Goal: Check status: Check status

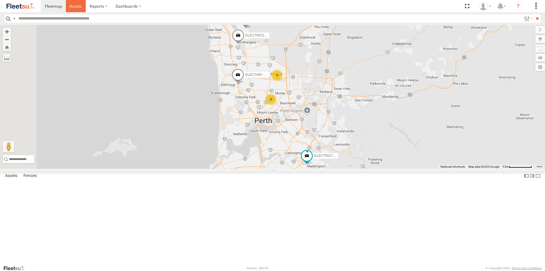
click at [71, 6] on span at bounding box center [75, 5] width 12 height 5
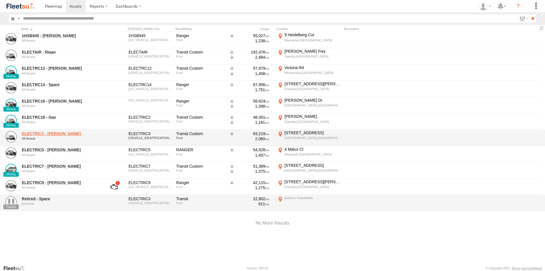
click at [50, 134] on link "ELECTRIC3 - [PERSON_NAME]" at bounding box center [61, 133] width 78 height 5
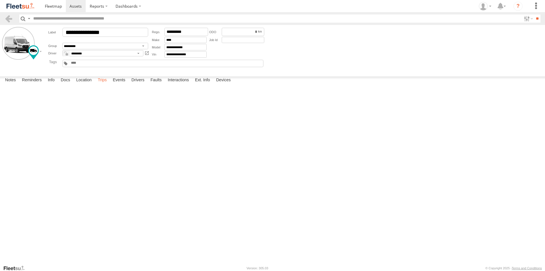
click at [101, 85] on label "Trips" at bounding box center [102, 81] width 15 height 8
click at [0, 0] on label "54 Hensbrook Loop Forrestdale,WA -32.14669 115.96482" at bounding box center [0, 0] width 0 height 0
click at [0, 0] on label "×" at bounding box center [0, 0] width 0 height 0
click at [79, 7] on span at bounding box center [75, 5] width 12 height 5
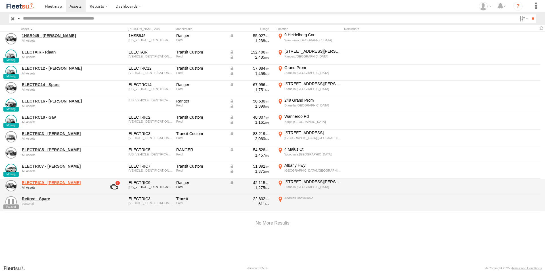
click at [36, 184] on link "ELECTRIC9 - [PERSON_NAME]" at bounding box center [61, 182] width 78 height 5
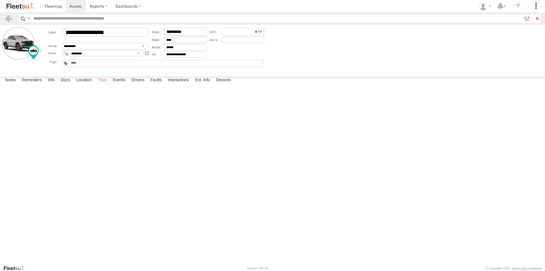
click at [101, 85] on label "Trips" at bounding box center [102, 81] width 15 height 8
click at [76, 9] on span at bounding box center [75, 5] width 12 height 5
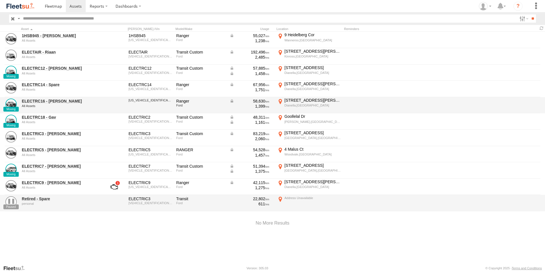
click at [38, 104] on div "All Assets" at bounding box center [61, 105] width 78 height 3
click at [39, 100] on link "ELECTRC16 - Johnny" at bounding box center [61, 101] width 78 height 5
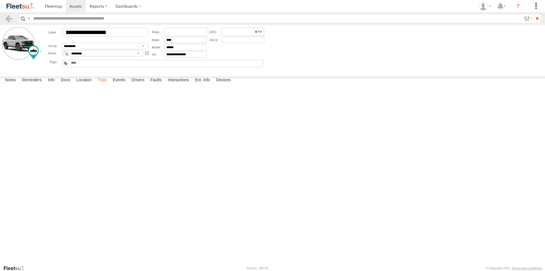
click at [105, 85] on label "Trips" at bounding box center [102, 81] width 15 height 8
click at [406, 61] on form "**********" at bounding box center [272, 49] width 541 height 45
click at [77, 3] on link at bounding box center [76, 6] width 20 height 12
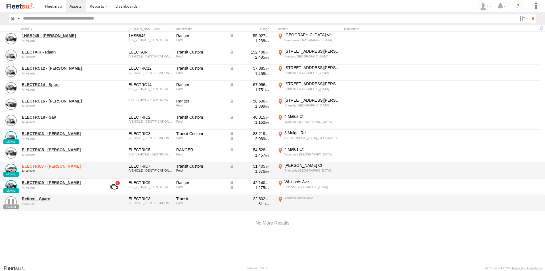
click at [47, 166] on link "ELECTRIC7 - [PERSON_NAME]" at bounding box center [61, 166] width 78 height 5
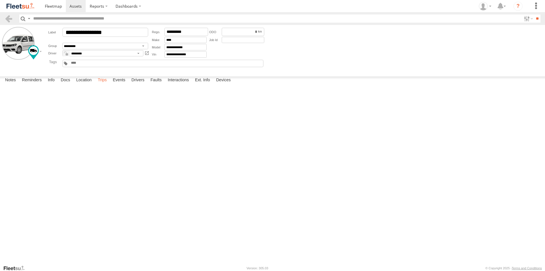
click at [101, 85] on label "Trips" at bounding box center [102, 81] width 15 height 8
click at [69, 5] on link at bounding box center [76, 6] width 20 height 12
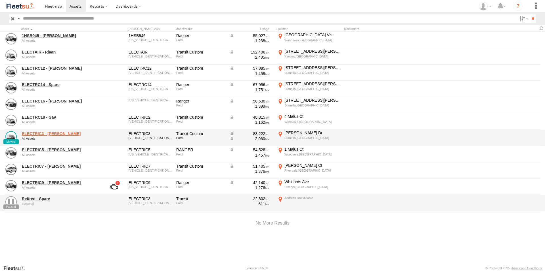
click at [40, 133] on link "ELECTRIC3 - [PERSON_NAME]" at bounding box center [61, 133] width 78 height 5
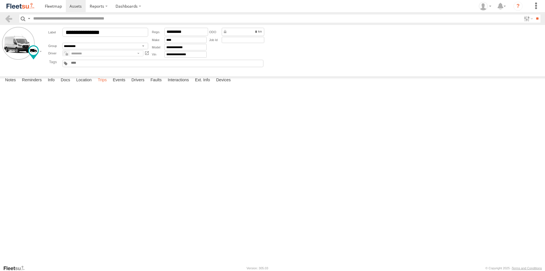
click at [102, 85] on label "Trips" at bounding box center [102, 81] width 15 height 8
click at [75, 5] on span at bounding box center [75, 5] width 12 height 5
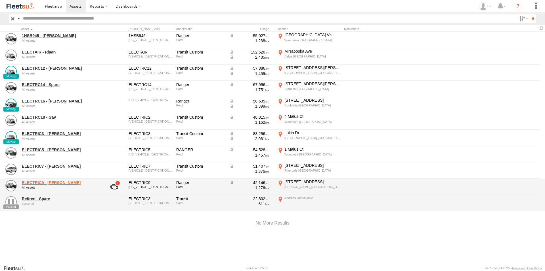
click at [45, 183] on link "ELECTRIC9 - Aaron" at bounding box center [61, 182] width 78 height 5
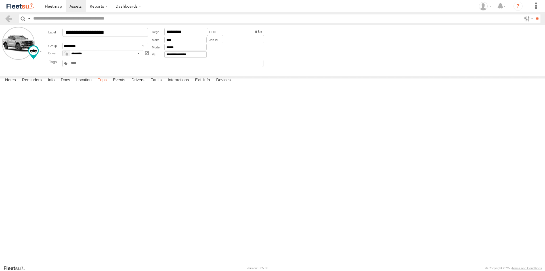
click at [101, 85] on label "Trips" at bounding box center [102, 81] width 15 height 8
click at [0, 0] on div "Whitfords Ave" at bounding box center [0, 0] width 0 height 0
click at [0, 0] on label "×" at bounding box center [0, 0] width 0 height 0
